Goal: Task Accomplishment & Management: Manage account settings

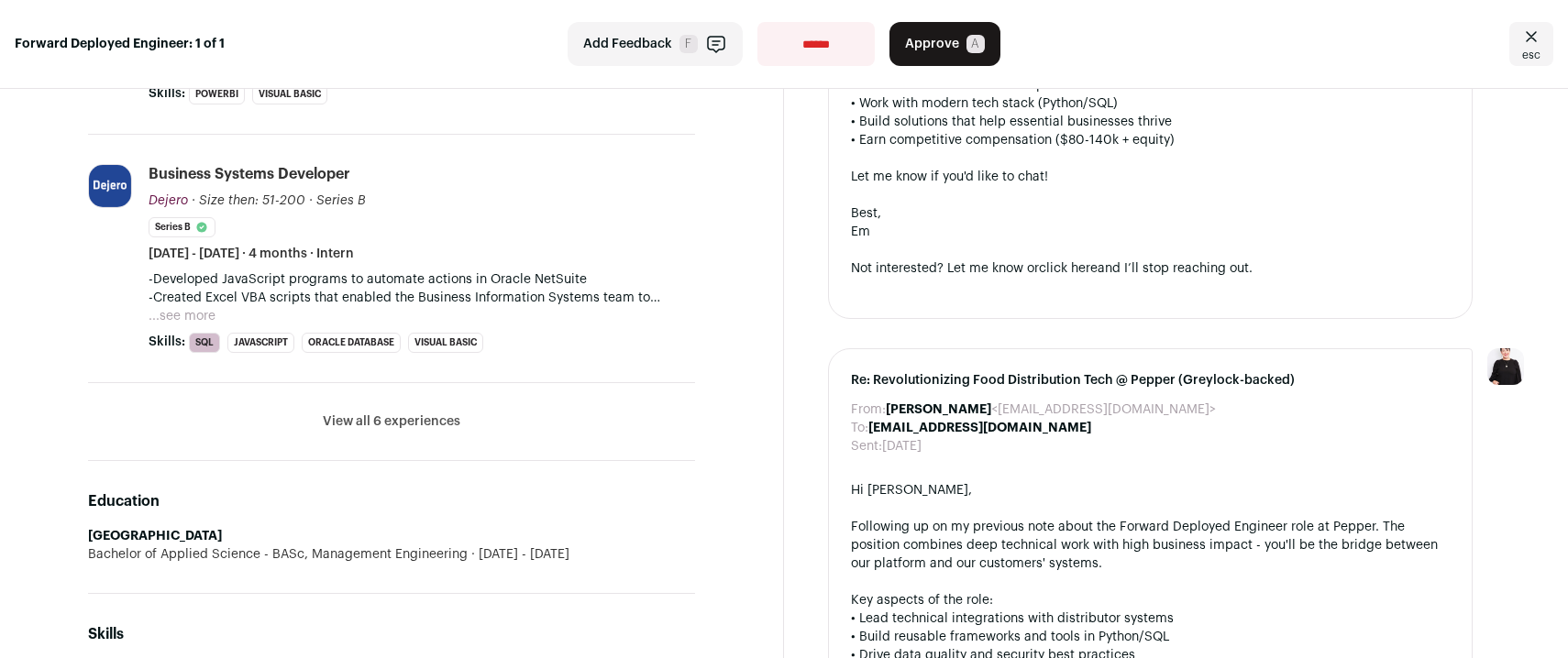
scroll to position [751, 0]
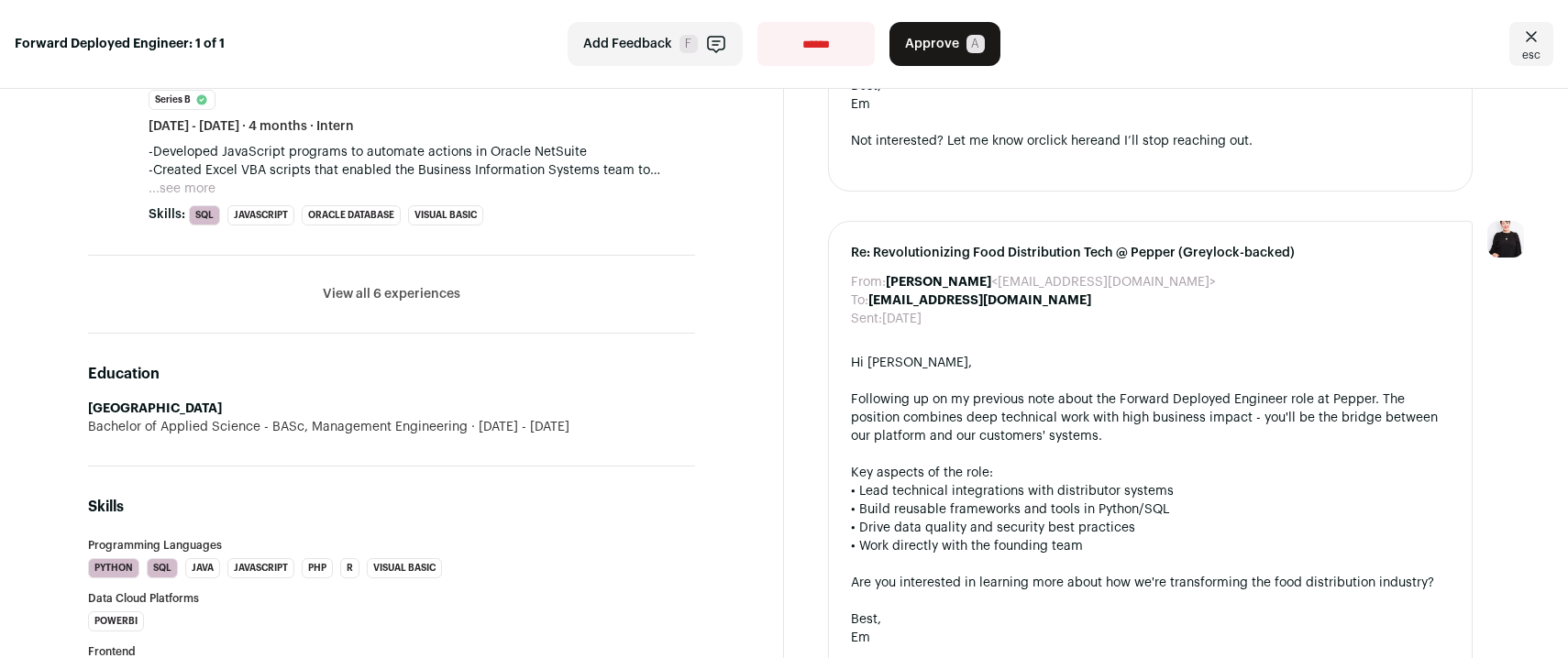
click at [934, 44] on span "Approve" at bounding box center [932, 44] width 54 height 18
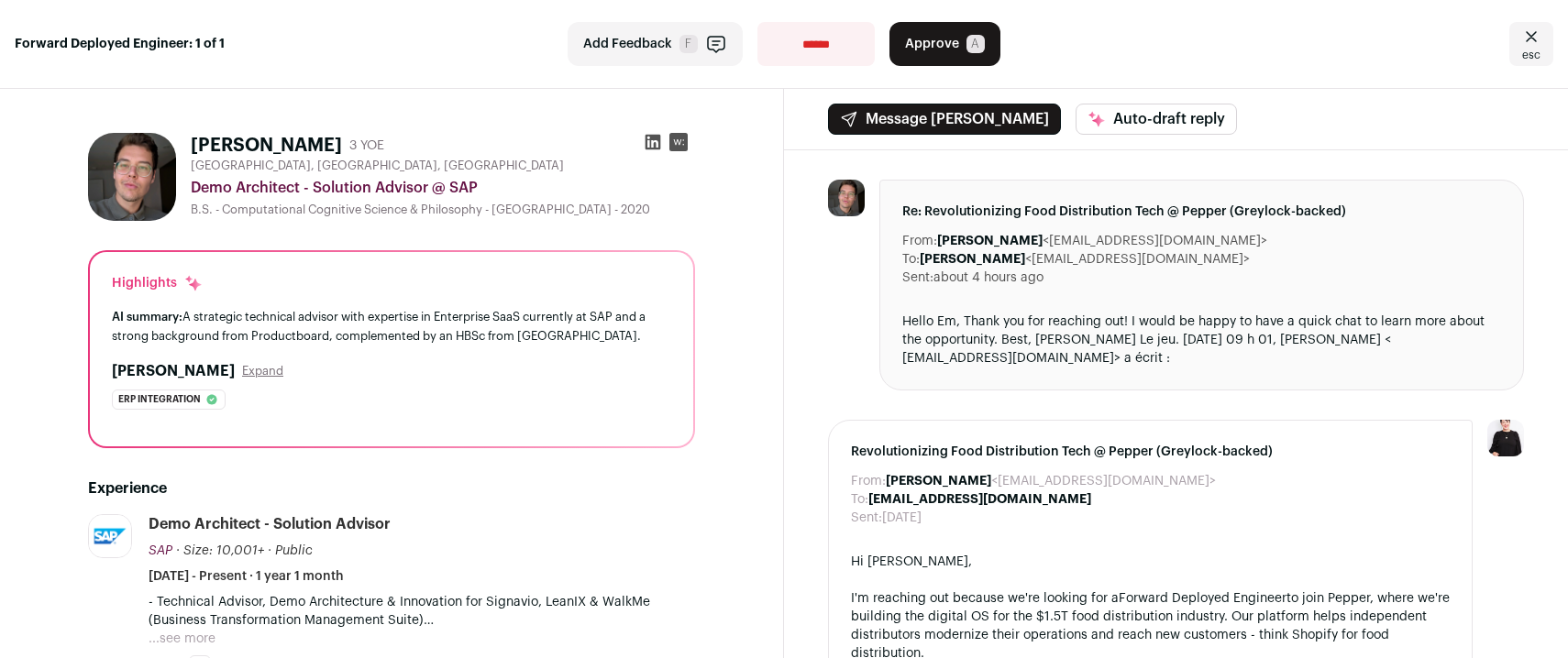
scroll to position [116, 0]
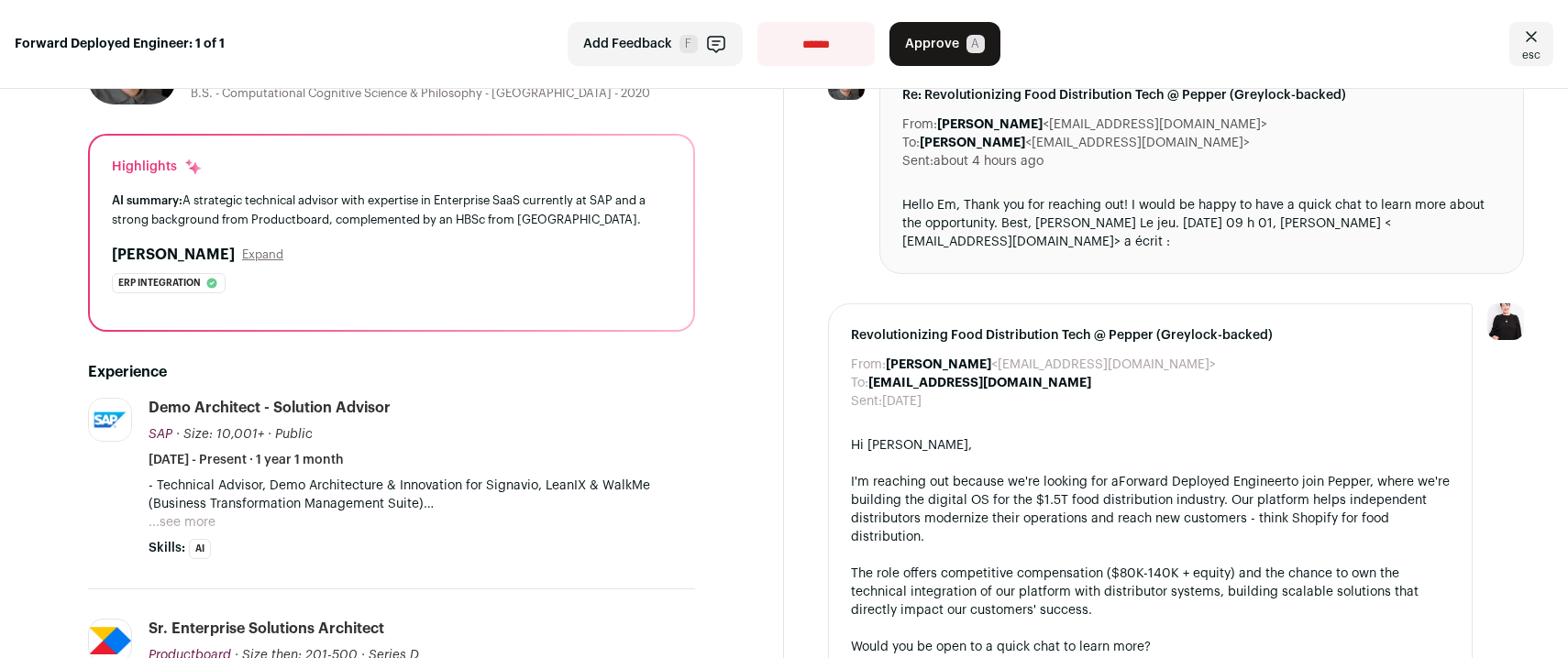
click at [191, 522] on button "...see more" at bounding box center [182, 522] width 67 height 18
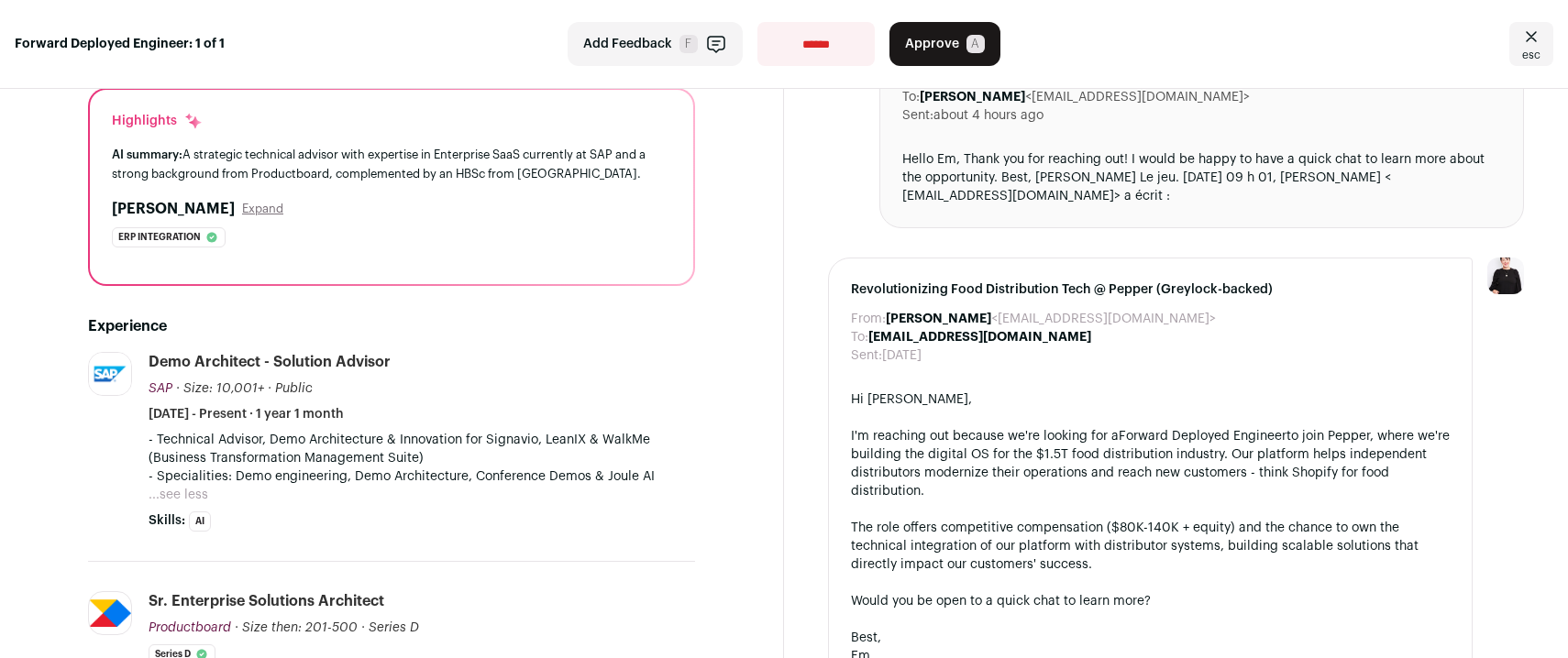
scroll to position [161, 0]
click at [201, 497] on button "...see less" at bounding box center [178, 496] width 60 height 18
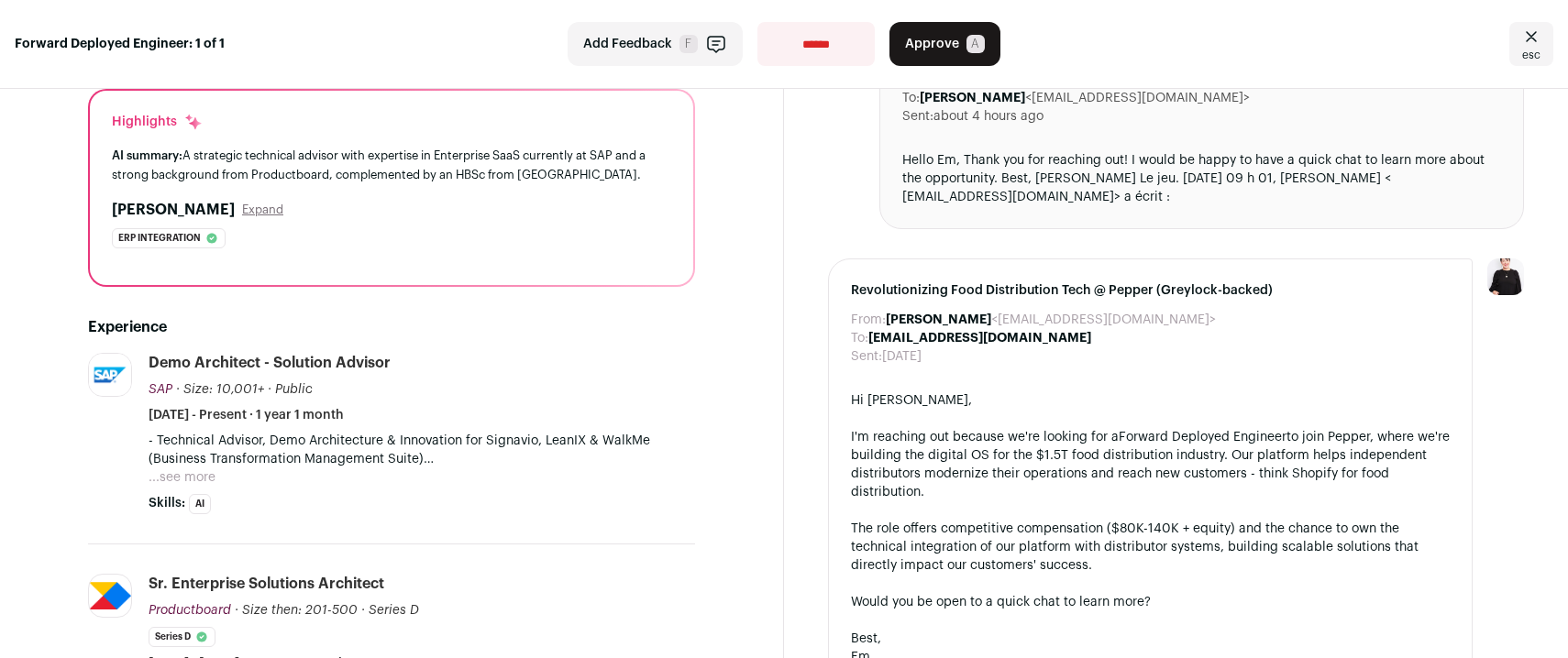
click at [180, 473] on button "...see more" at bounding box center [182, 477] width 67 height 18
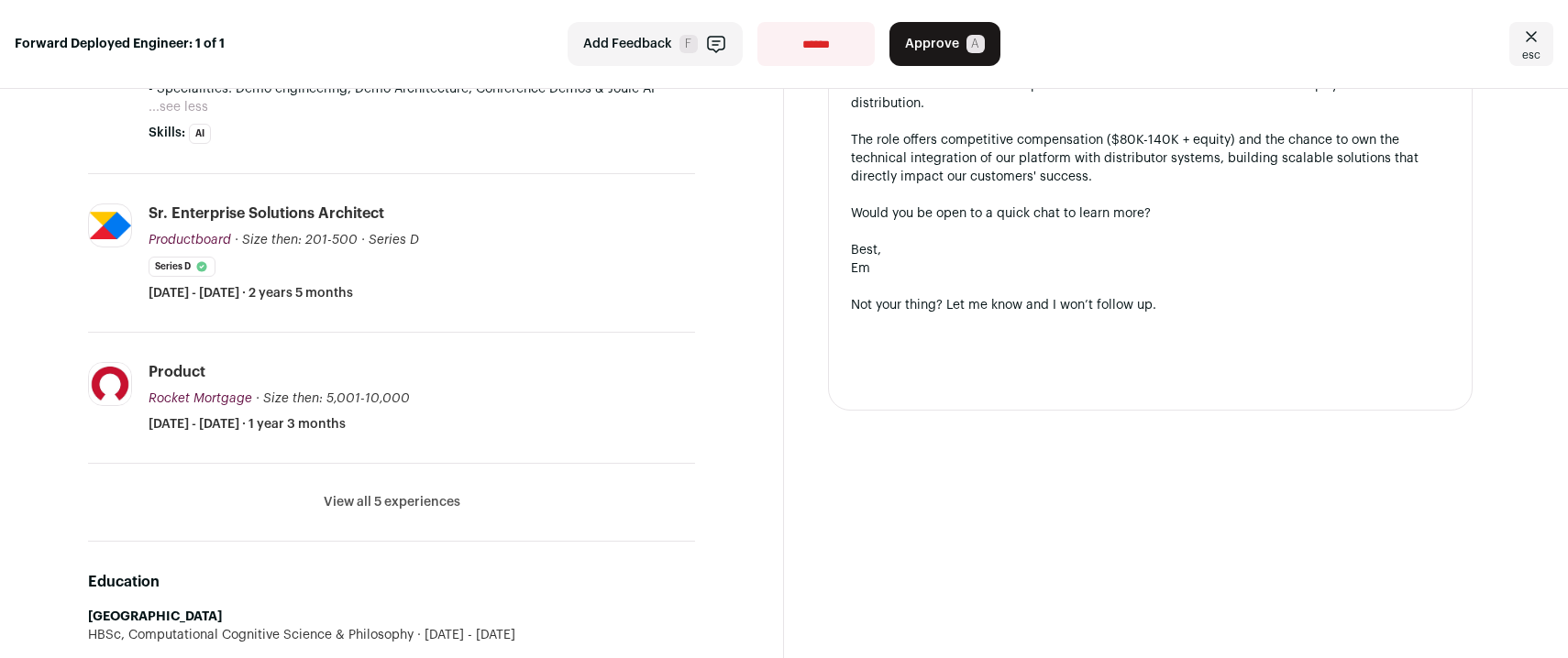
scroll to position [571, 0]
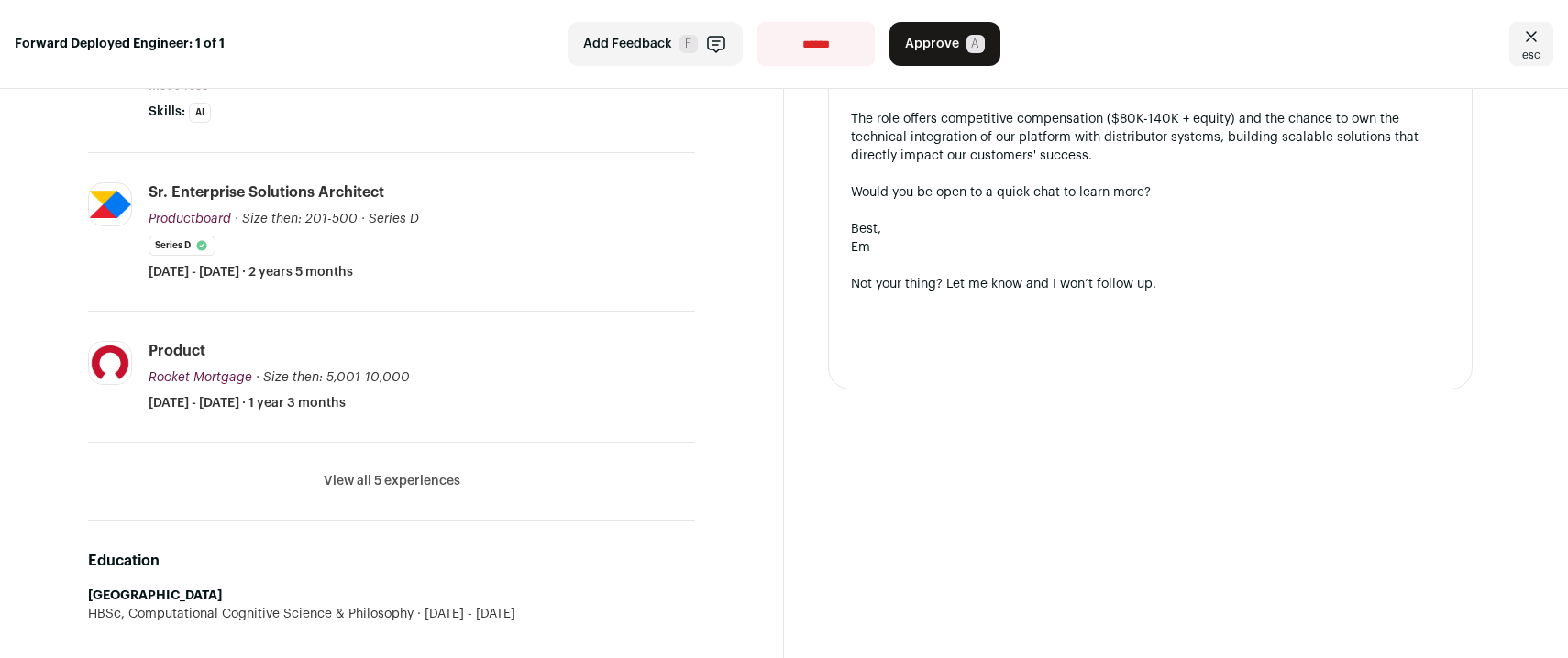
click at [377, 470] on li "View all 5 experiences View less" at bounding box center [392, 481] width 607 height 78
click at [384, 483] on button "View all 5 experiences" at bounding box center [392, 481] width 137 height 18
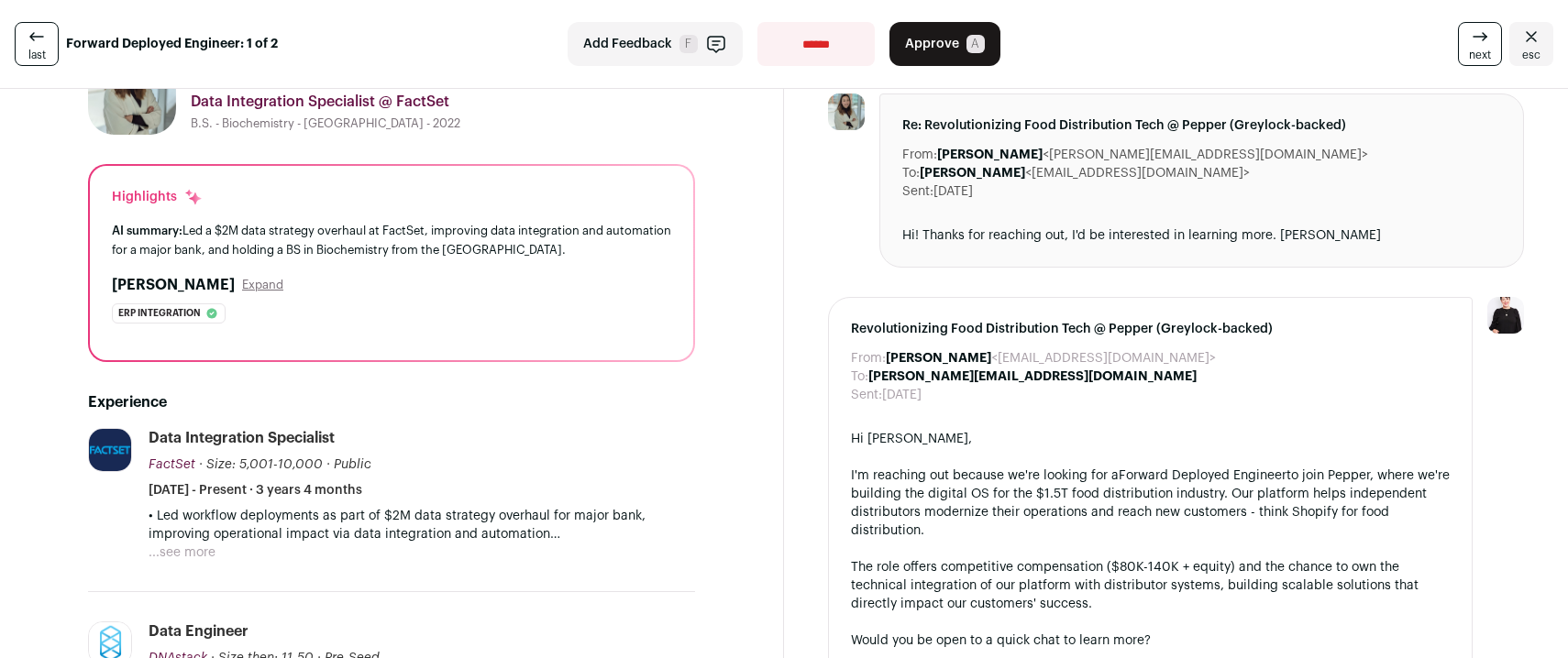
scroll to position [99, 0]
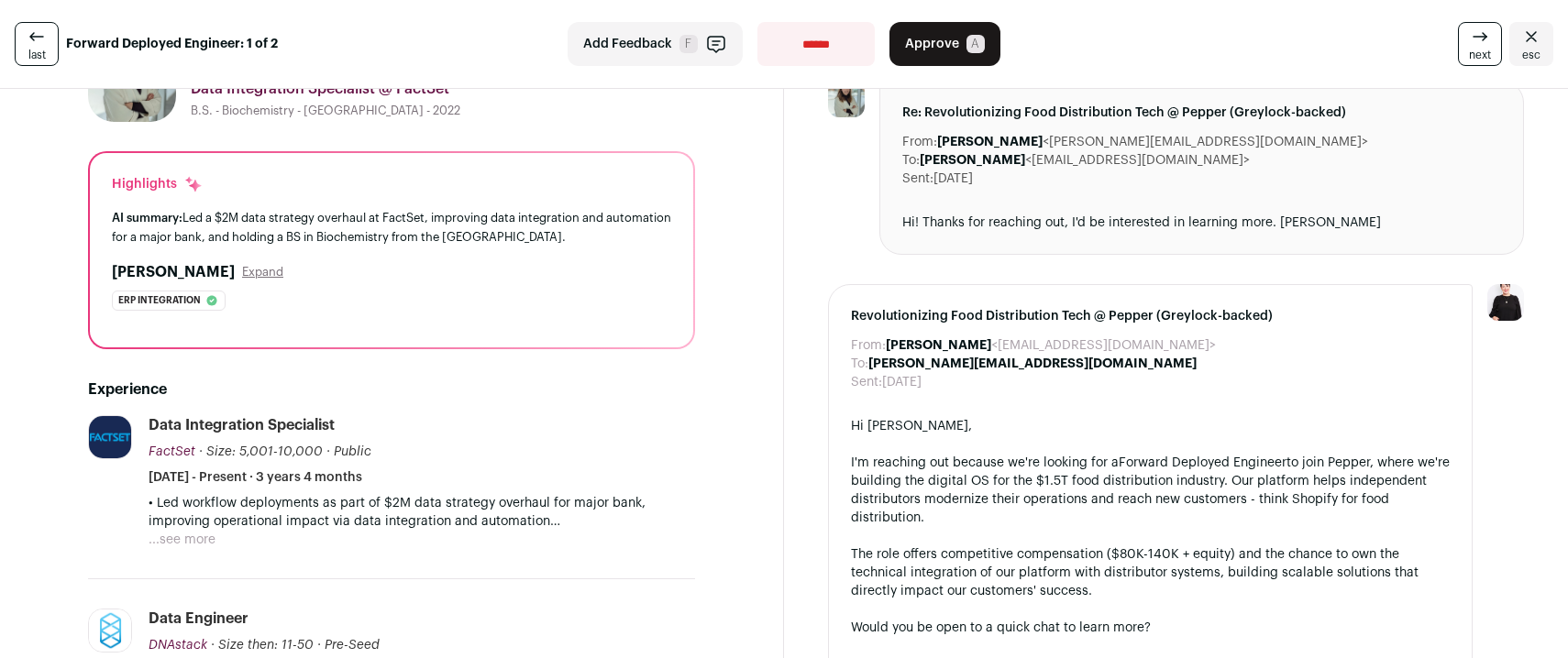
click at [197, 541] on button "...see more" at bounding box center [182, 540] width 67 height 18
